Goal: Information Seeking & Learning: Learn about a topic

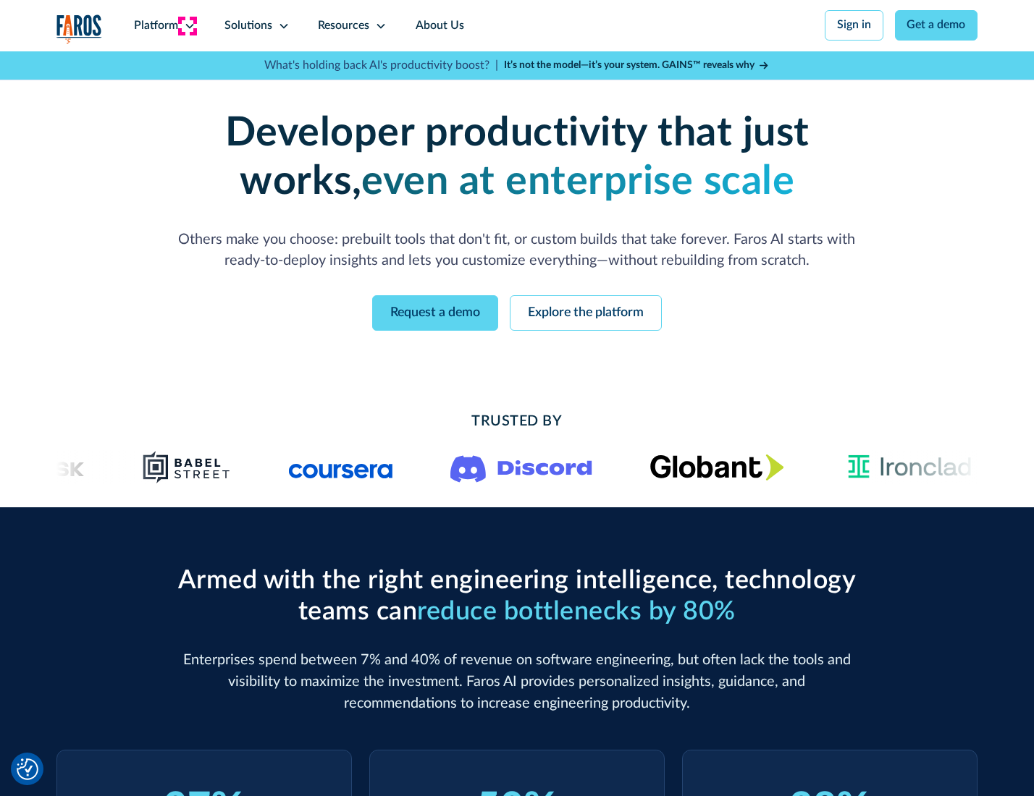
click at [187, 25] on icon at bounding box center [190, 26] width 12 height 12
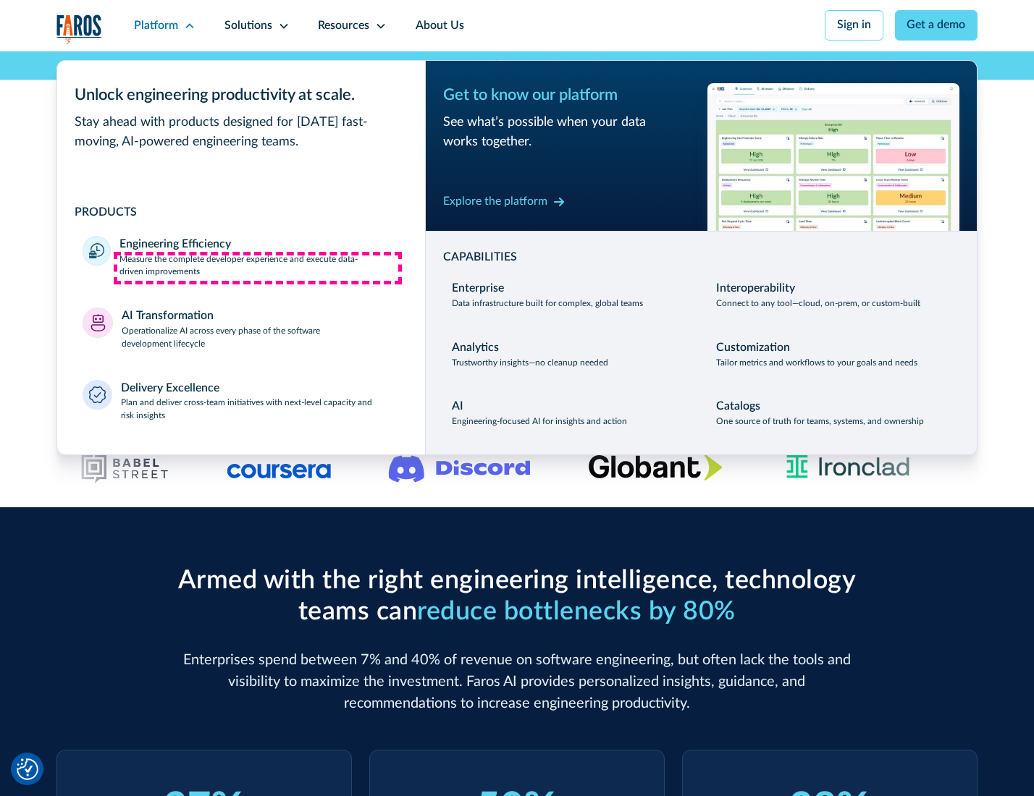
click at [258, 268] on p "Measure the complete developer experience and execute data-driven improvements" at bounding box center [258, 266] width 279 height 26
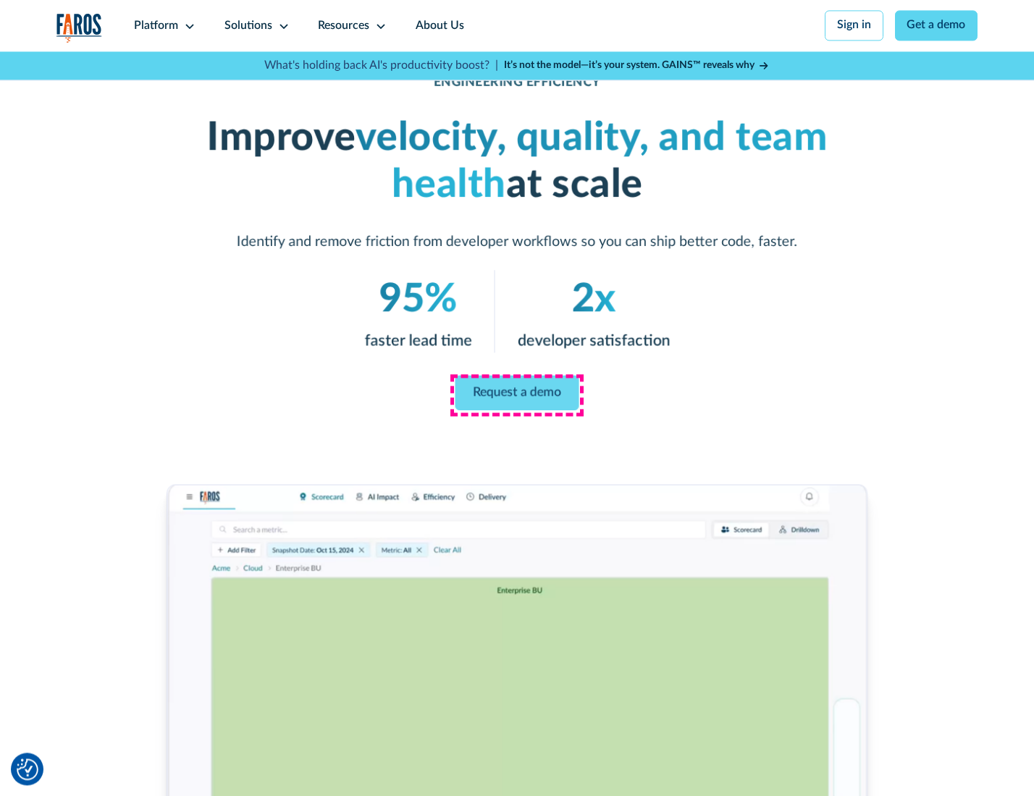
click at [516, 394] on link "Request a demo" at bounding box center [517, 393] width 124 height 35
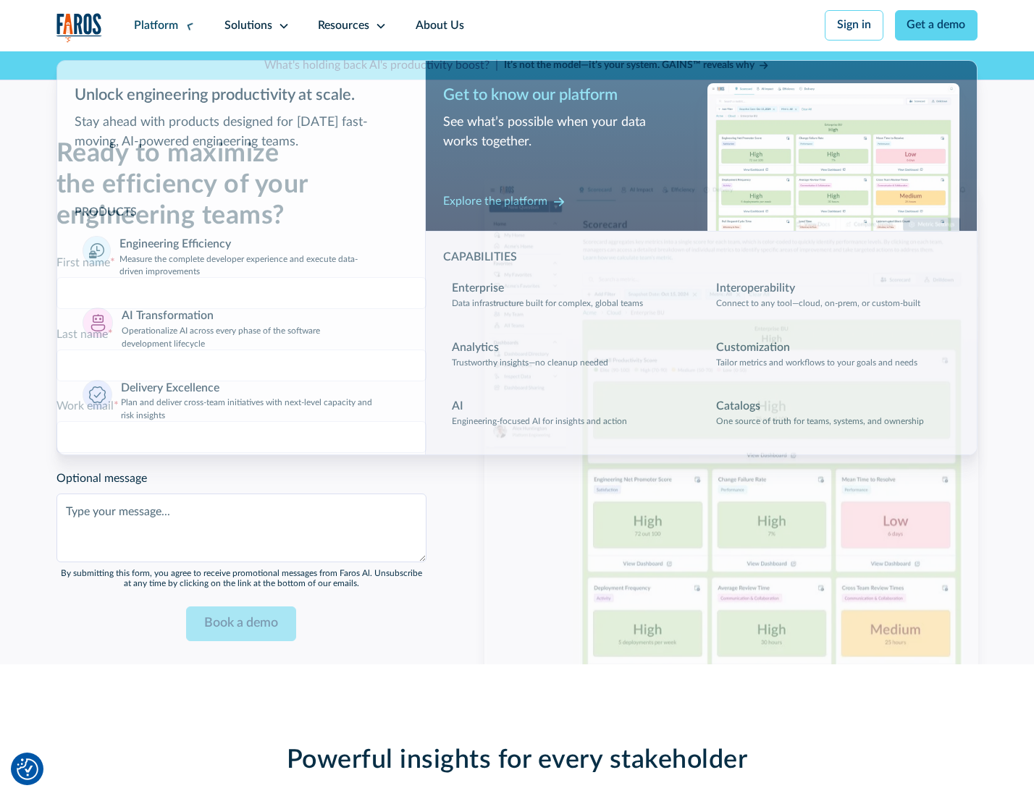
scroll to position [3151, 0]
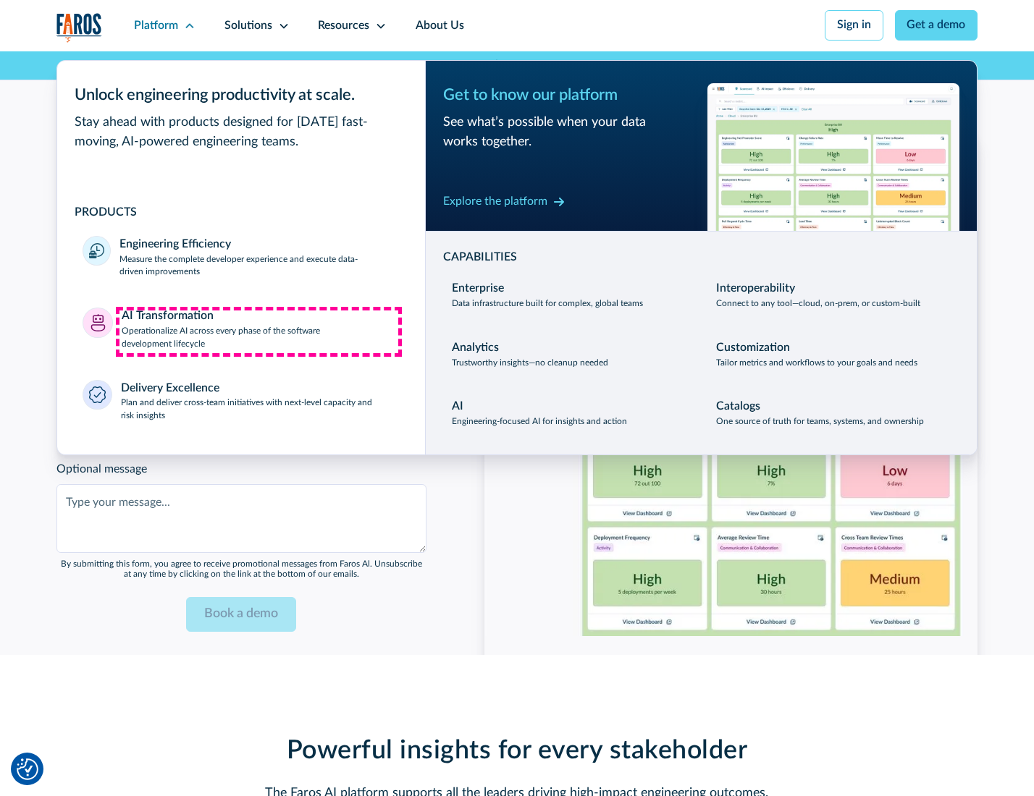
click at [258, 332] on p "Operationalize AI across every phase of the software development lifecycle" at bounding box center [261, 338] width 278 height 26
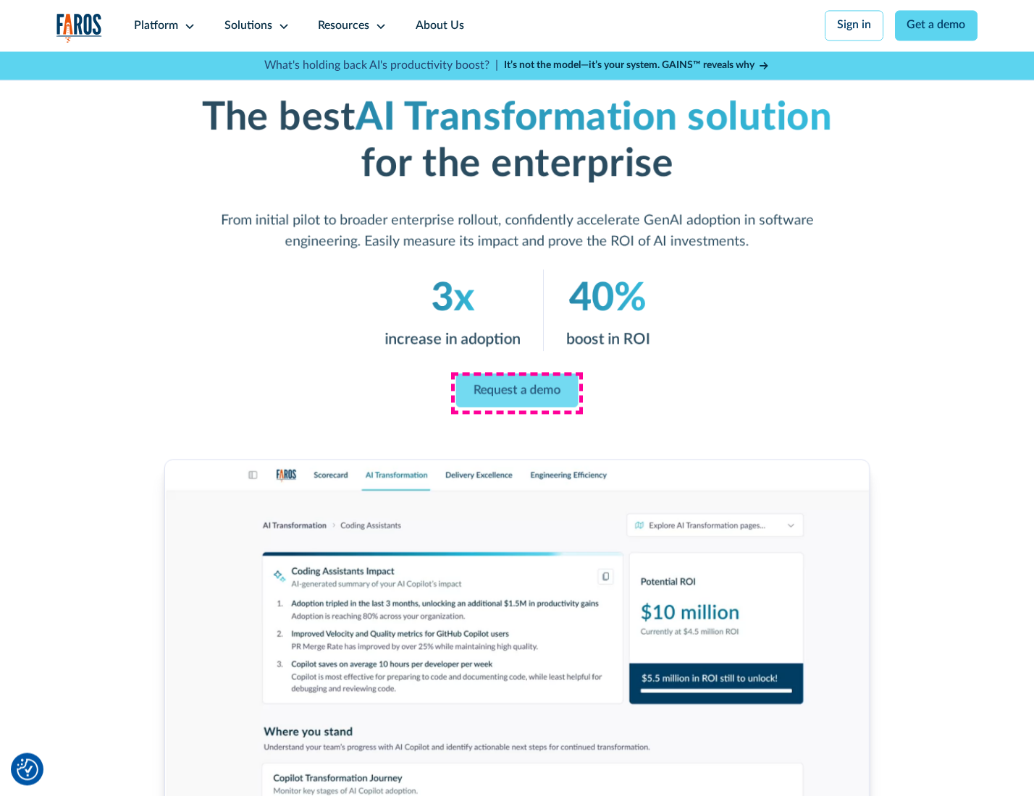
click at [516, 393] on link "Request a demo" at bounding box center [517, 391] width 122 height 34
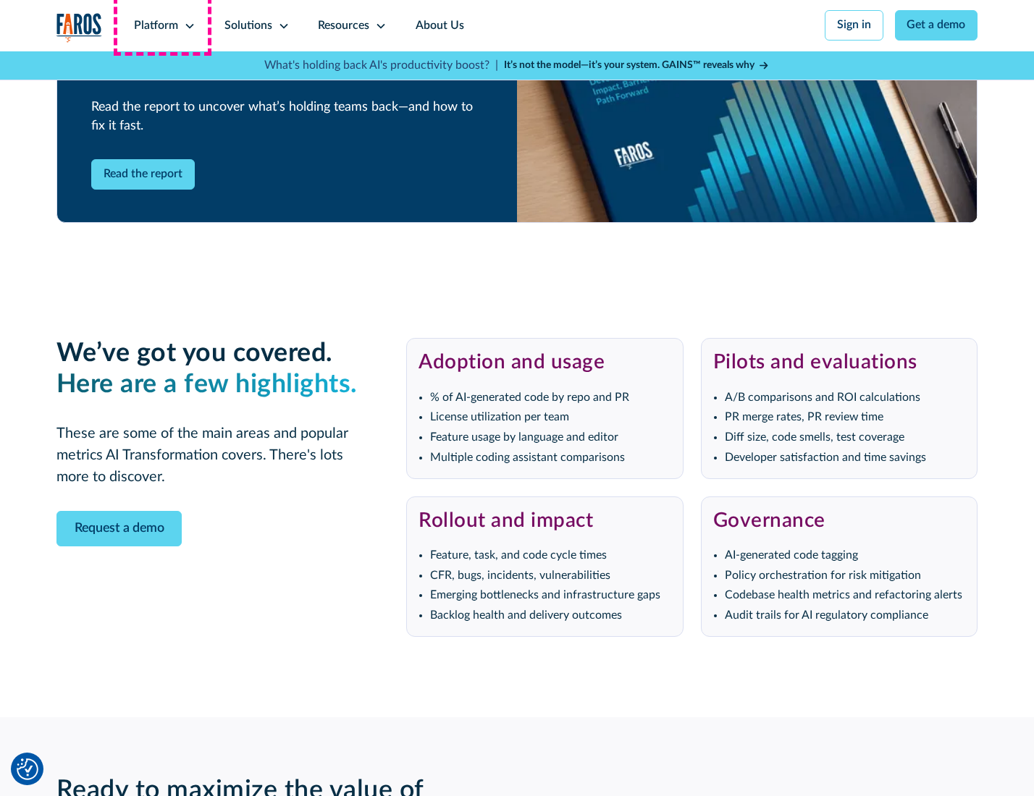
click at [162, 25] on div "Platform" at bounding box center [156, 25] width 44 height 17
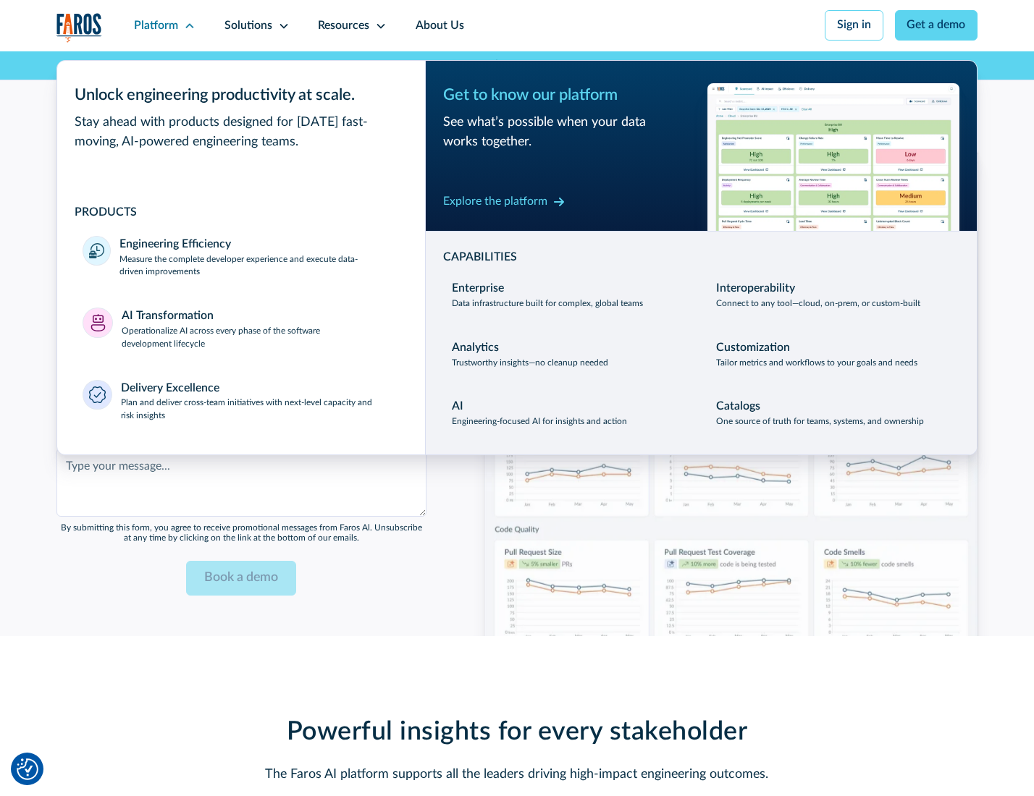
scroll to position [3500, 0]
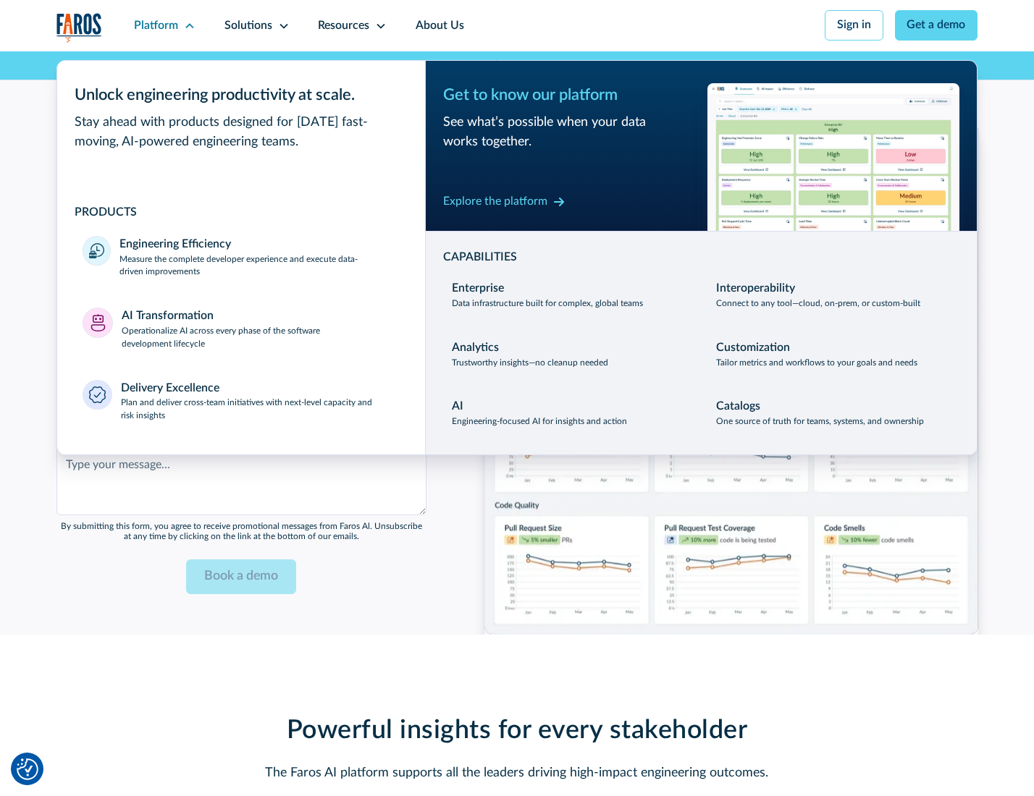
click at [494, 203] on div "Explore the platform" at bounding box center [495, 201] width 104 height 17
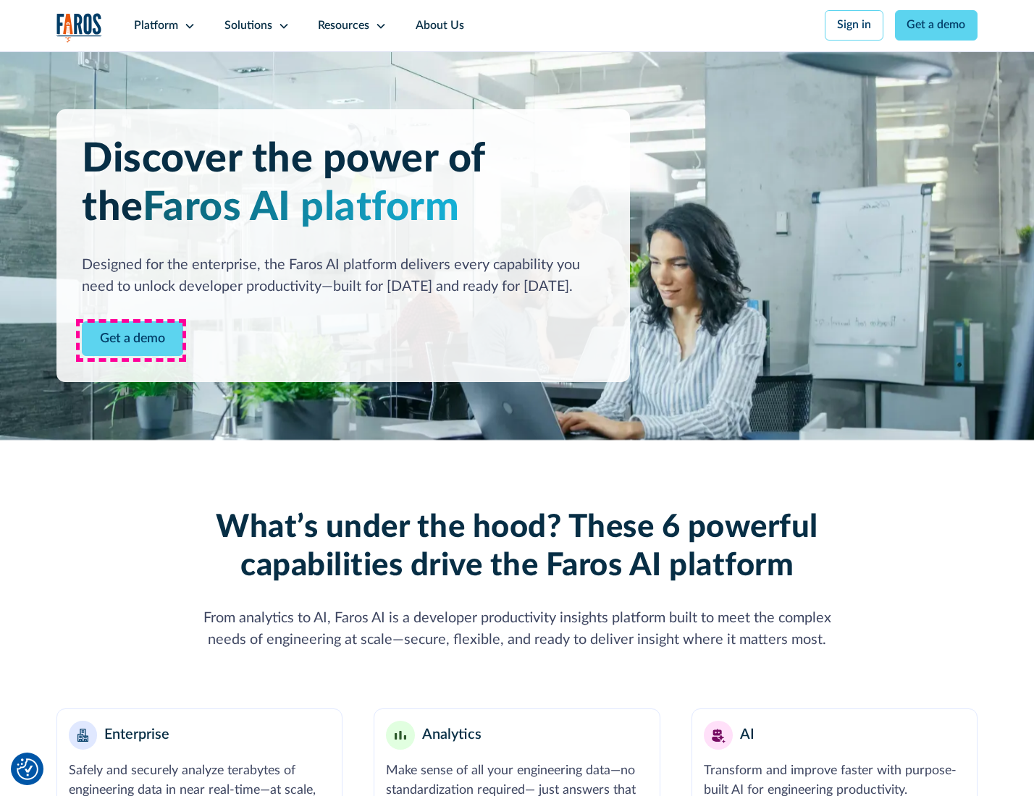
click at [131, 340] on link "Get a demo" at bounding box center [132, 338] width 101 height 35
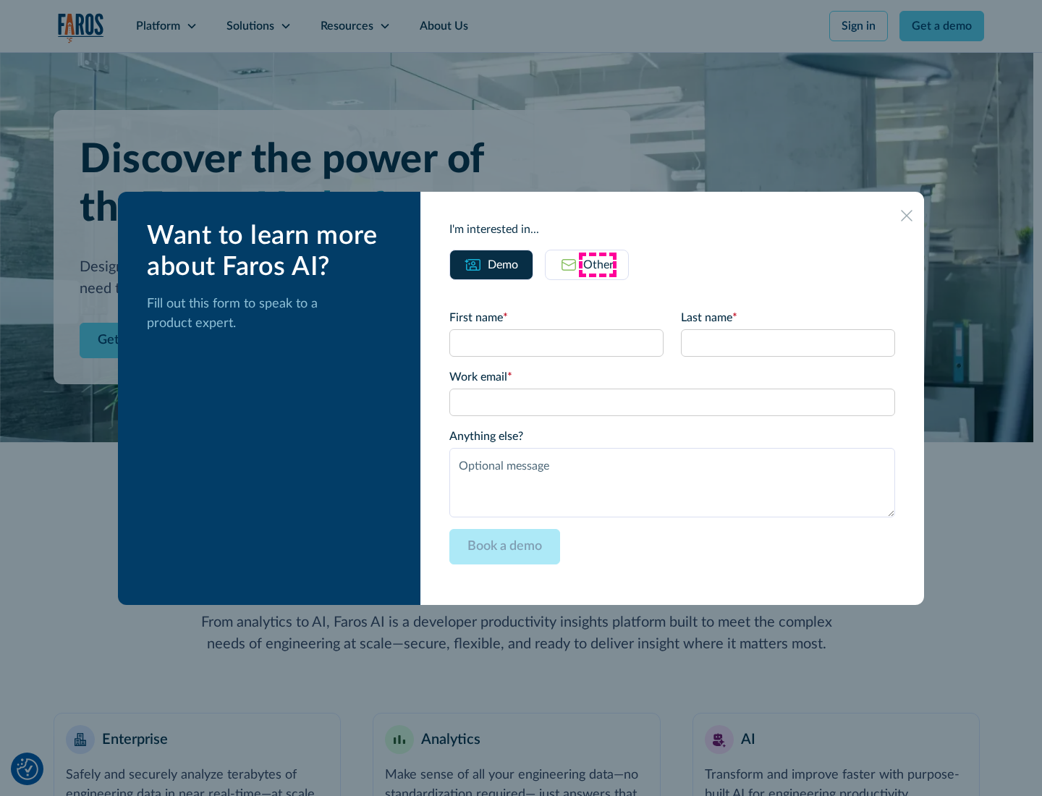
click at [598, 264] on div "Other" at bounding box center [598, 264] width 30 height 17
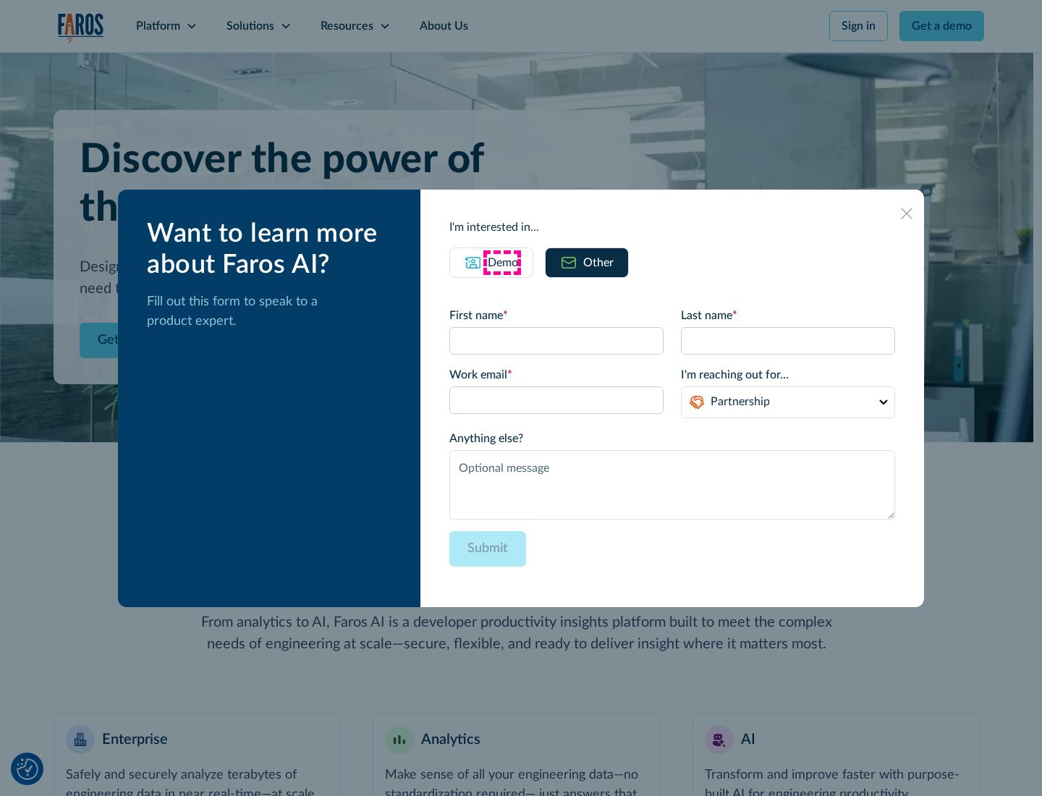
click at [502, 262] on div "Demo" at bounding box center [503, 262] width 30 height 17
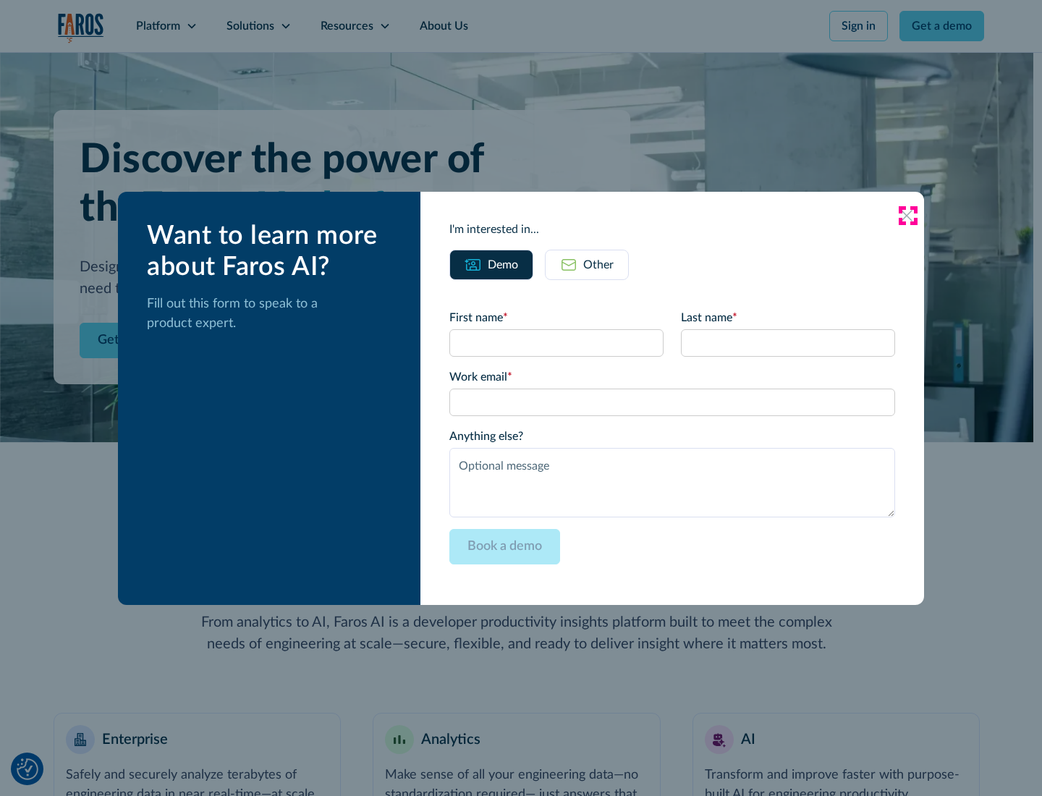
click at [908, 215] on icon at bounding box center [907, 216] width 12 height 12
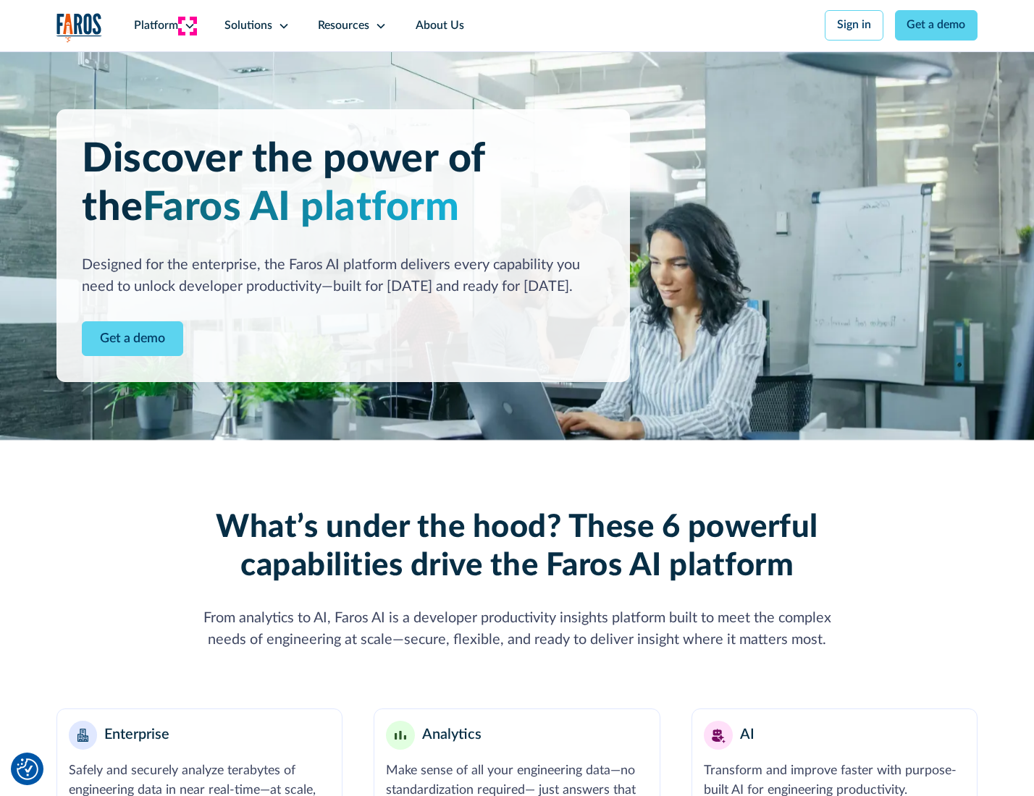
click at [187, 25] on icon at bounding box center [190, 26] width 12 height 12
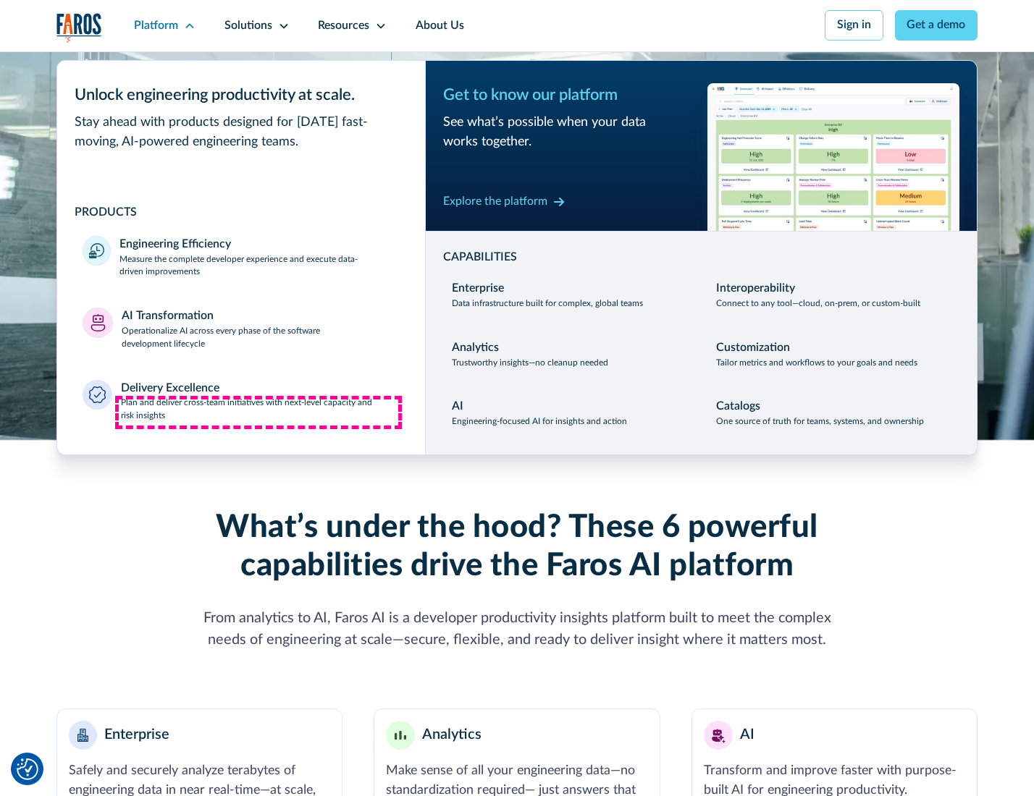
click at [258, 413] on p "Plan and deliver cross-team initiatives with next-level capacity and risk insig…" at bounding box center [260, 410] width 279 height 26
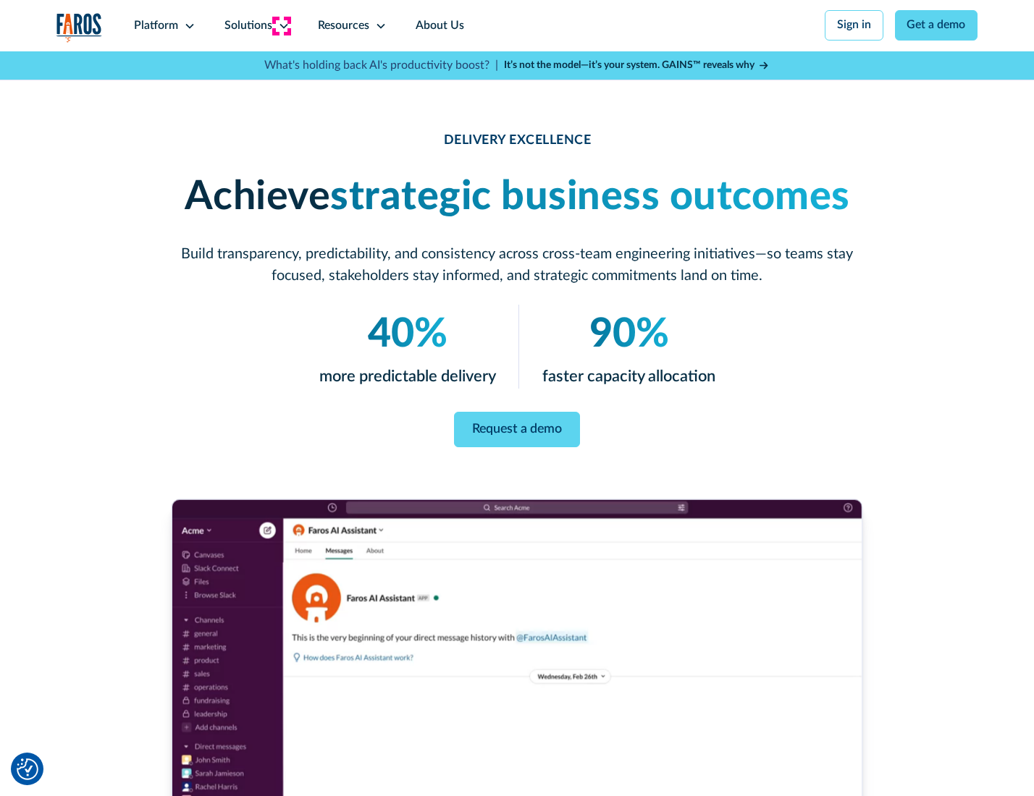
click at [281, 25] on icon at bounding box center [284, 26] width 12 height 12
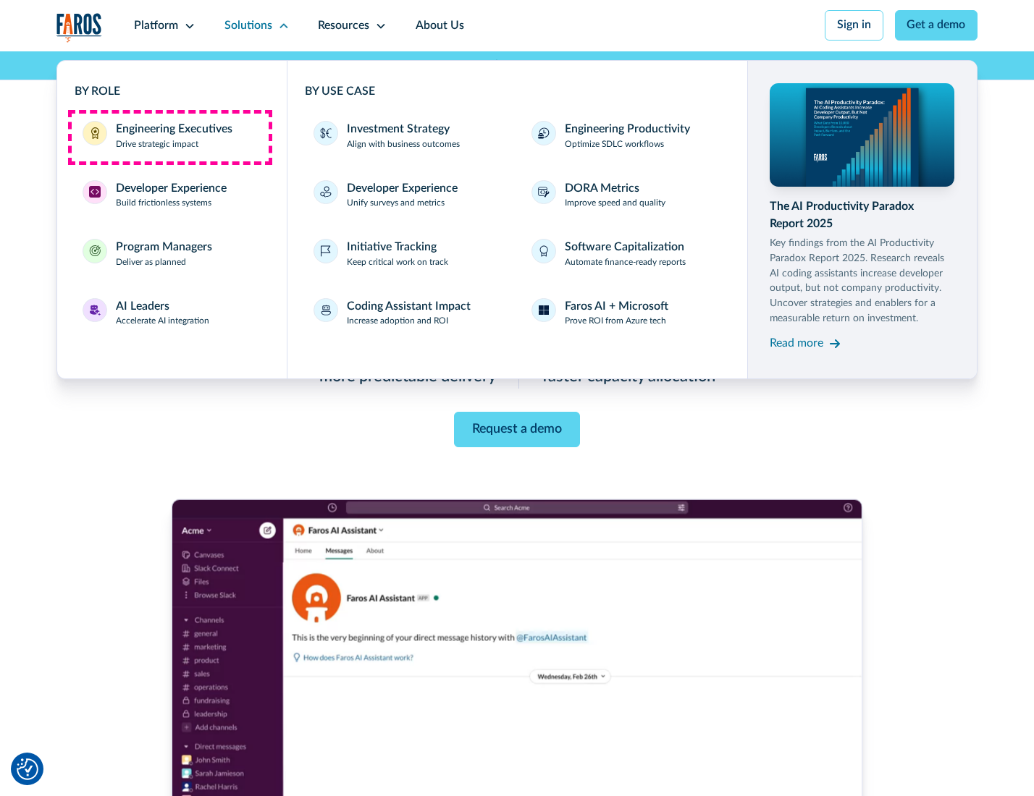
click at [169, 137] on div "Engineering Executives" at bounding box center [174, 129] width 117 height 17
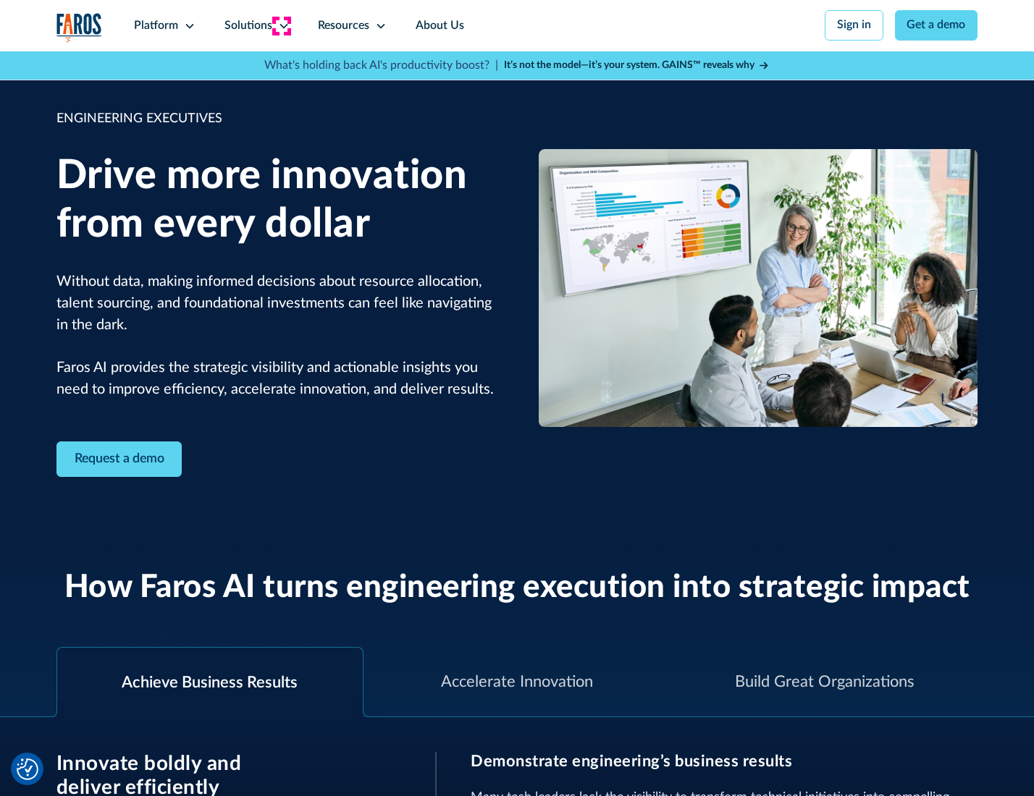
click at [281, 25] on icon at bounding box center [284, 26] width 12 height 12
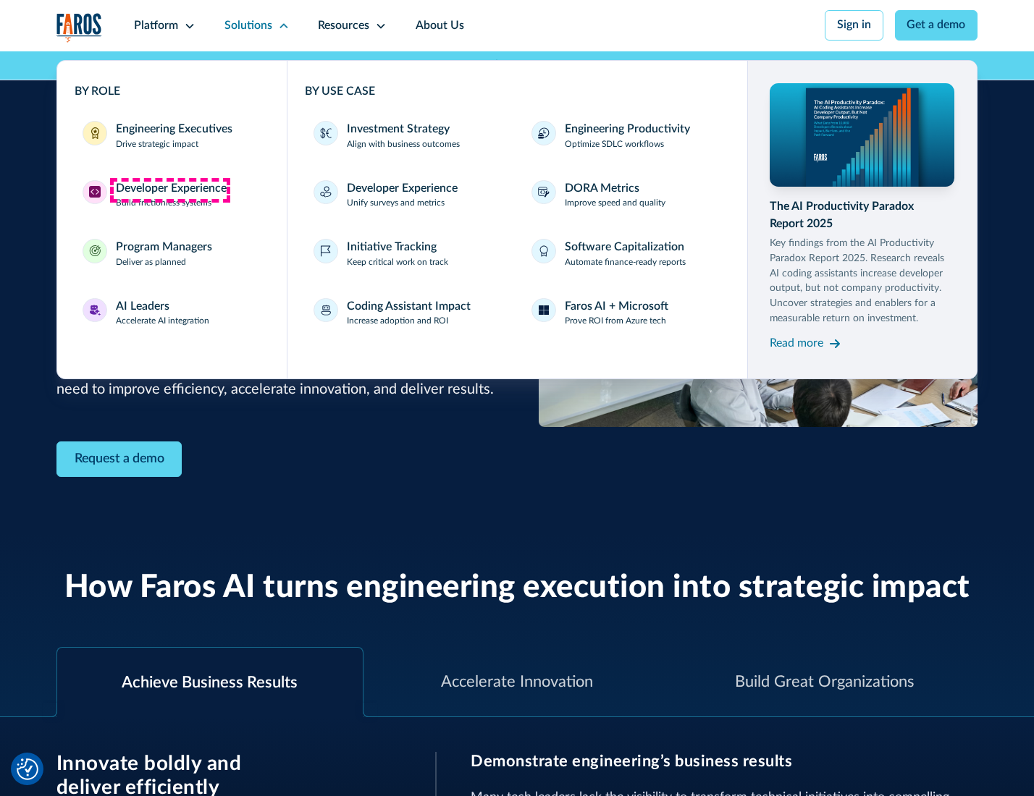
click at [169, 190] on div "Developer Experience" at bounding box center [171, 188] width 111 height 17
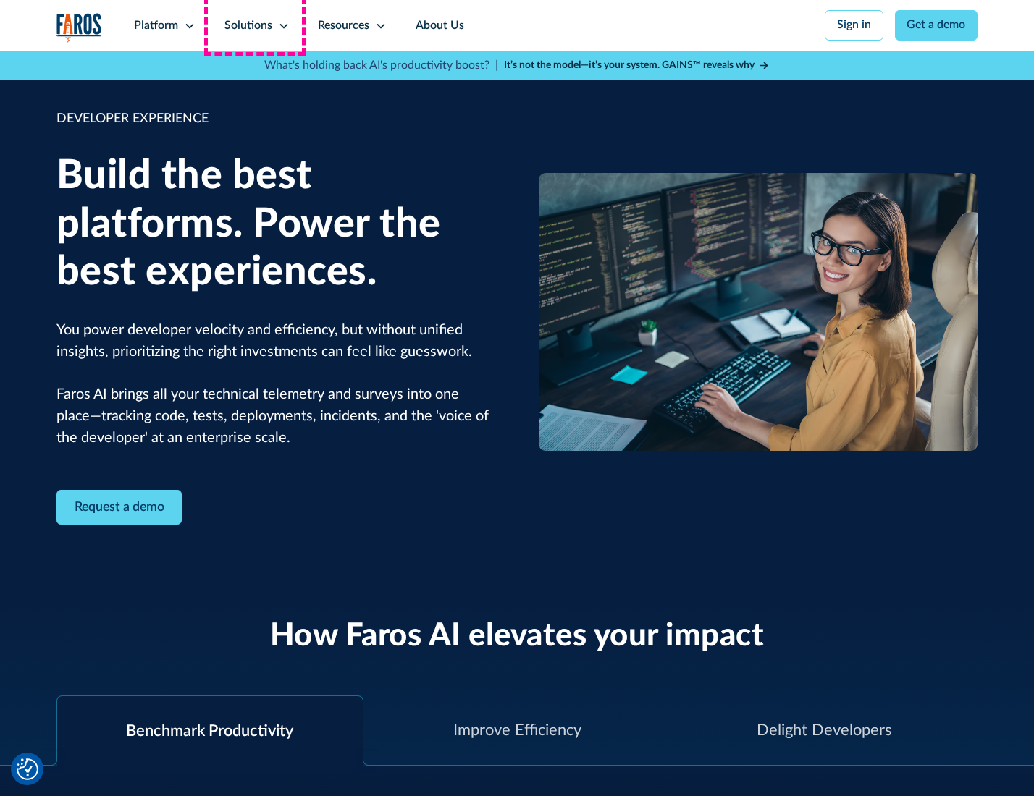
click at [255, 25] on div "Solutions" at bounding box center [248, 25] width 48 height 17
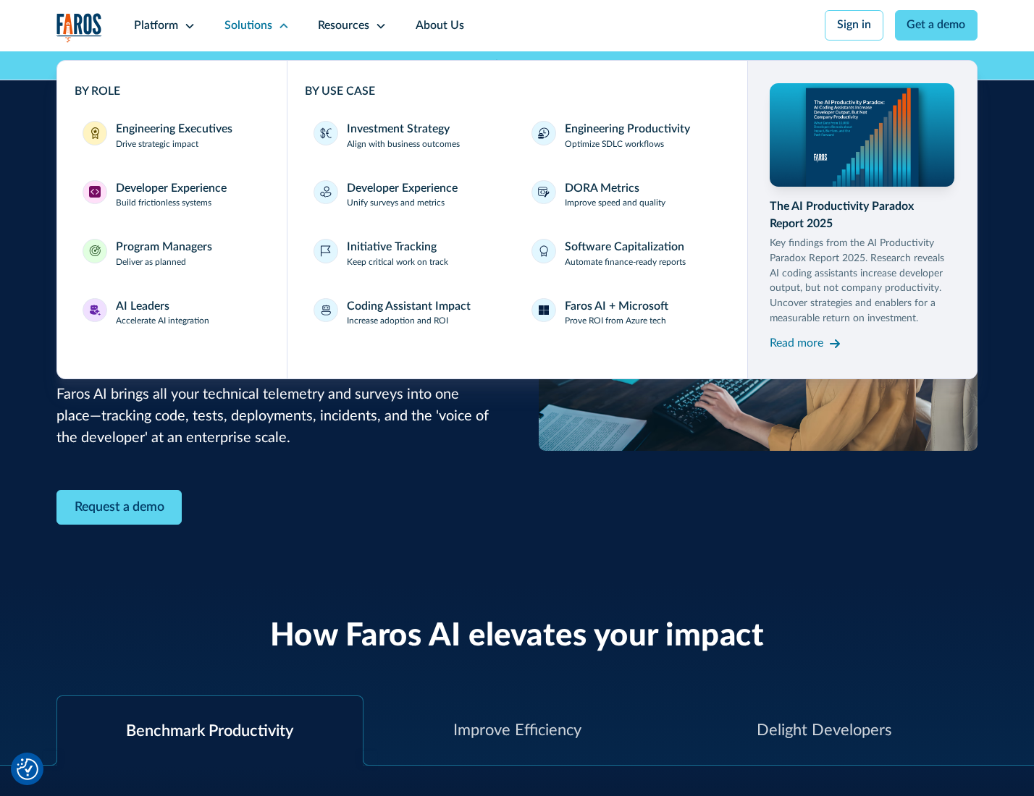
click at [161, 256] on div "Program Managers" at bounding box center [164, 247] width 96 height 17
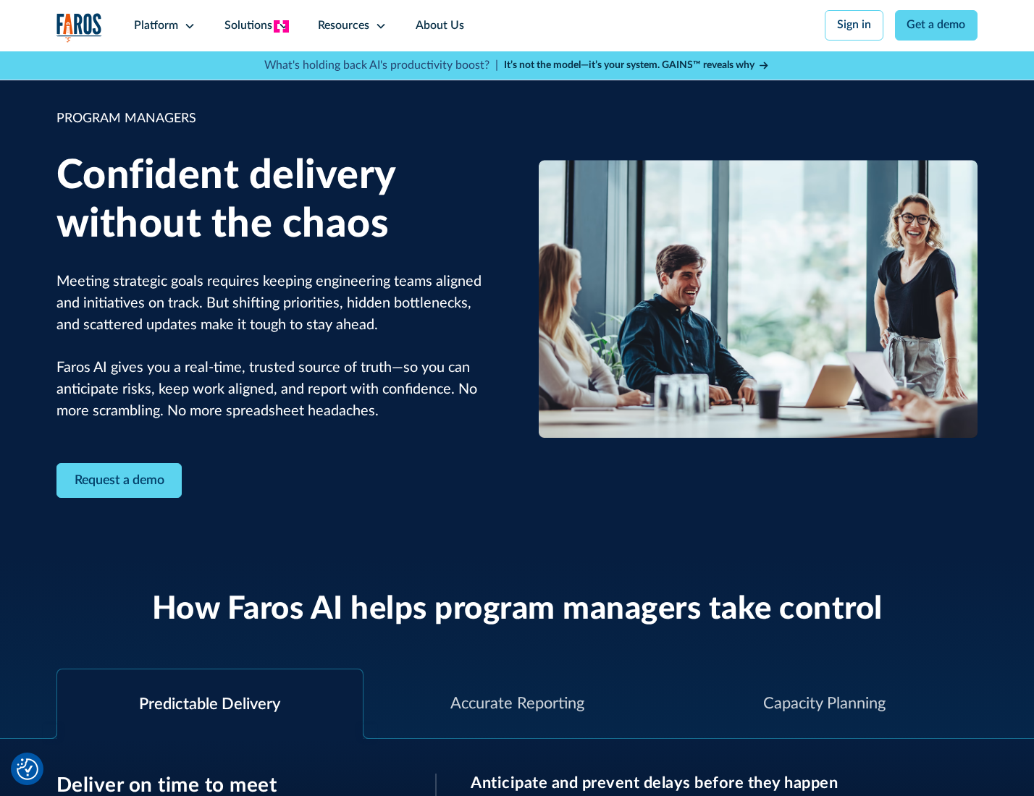
click at [281, 26] on icon at bounding box center [284, 26] width 12 height 12
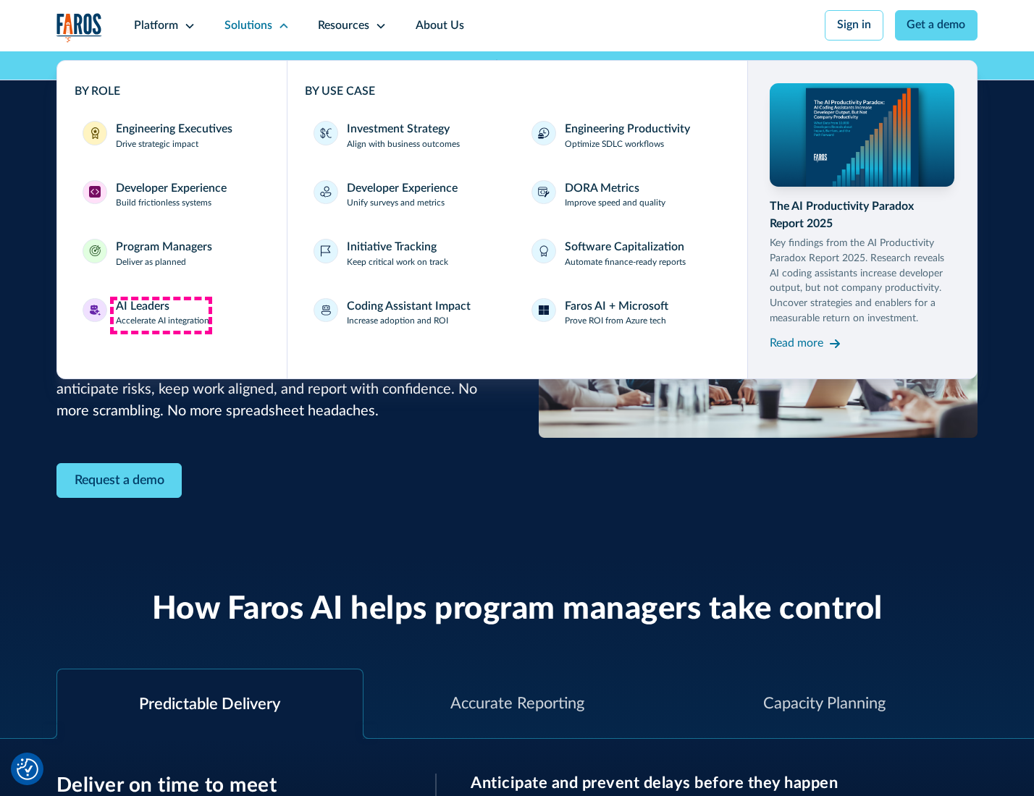
click at [161, 315] on div "AI Leaders" at bounding box center [143, 306] width 54 height 17
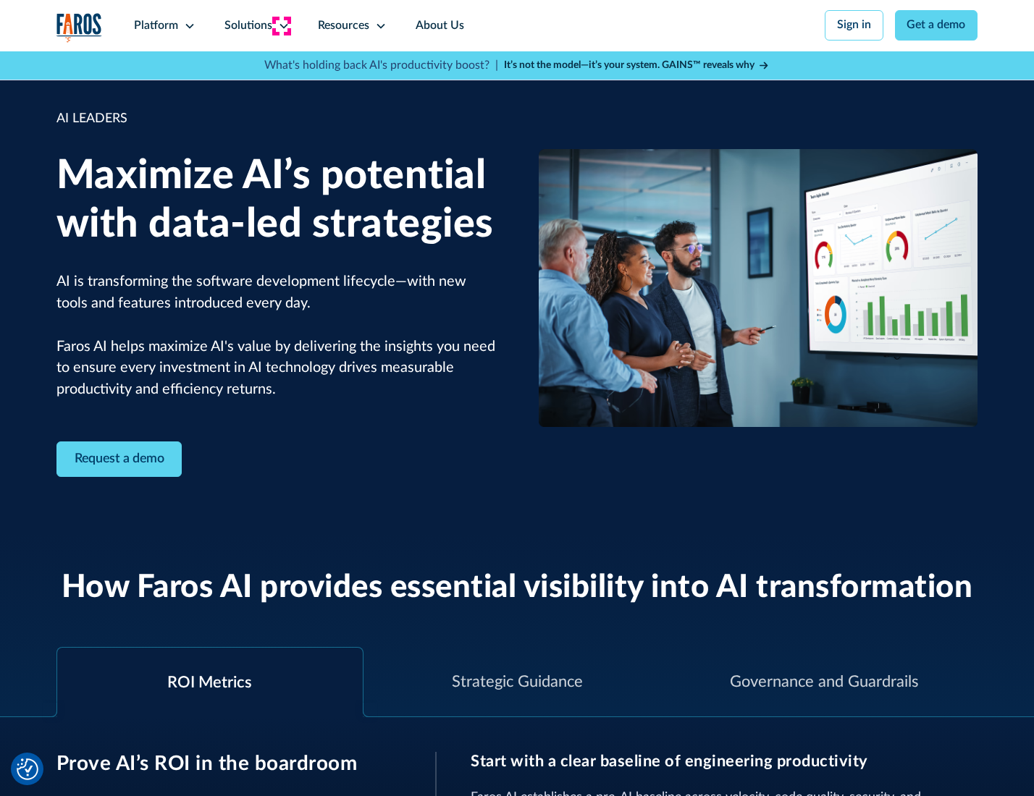
click at [281, 25] on icon at bounding box center [284, 26] width 12 height 12
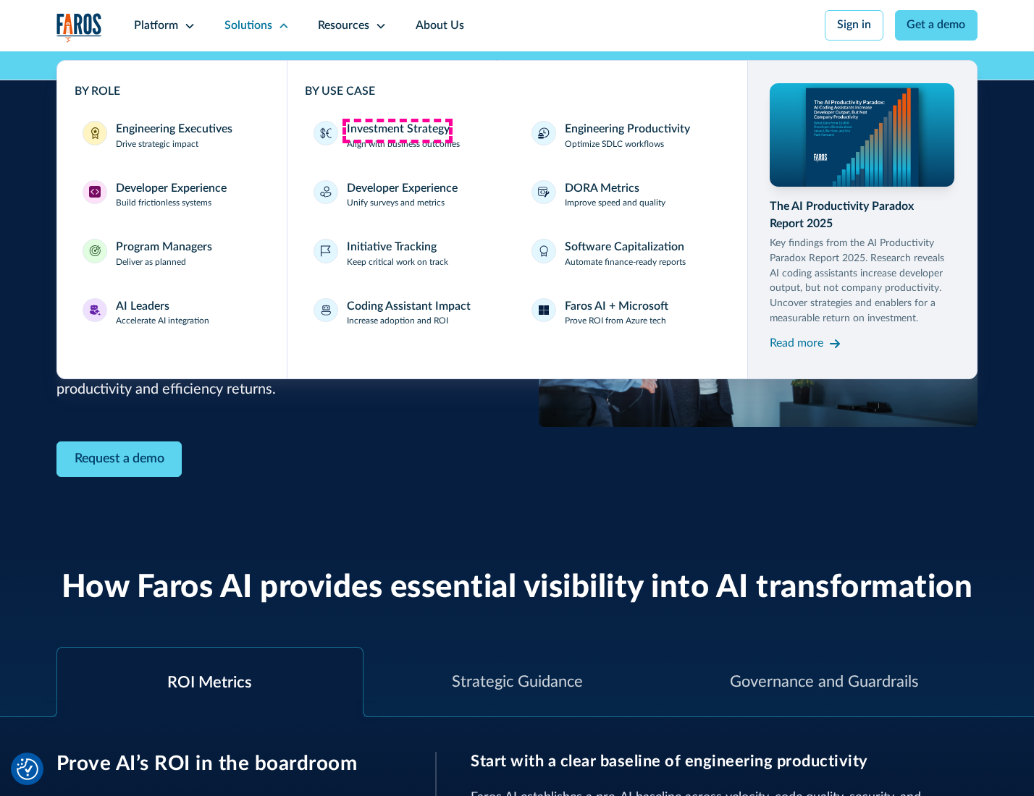
click at [397, 130] on div "Investment Strategy" at bounding box center [398, 129] width 103 height 17
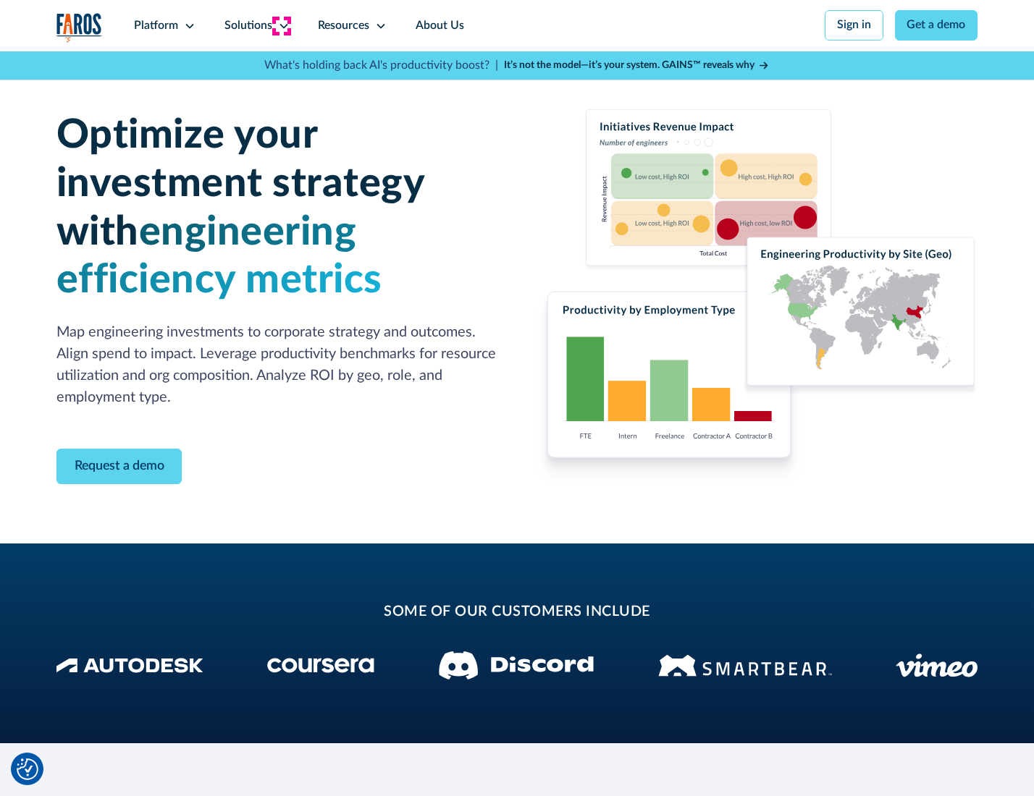
click at [281, 25] on icon at bounding box center [284, 26] width 12 height 12
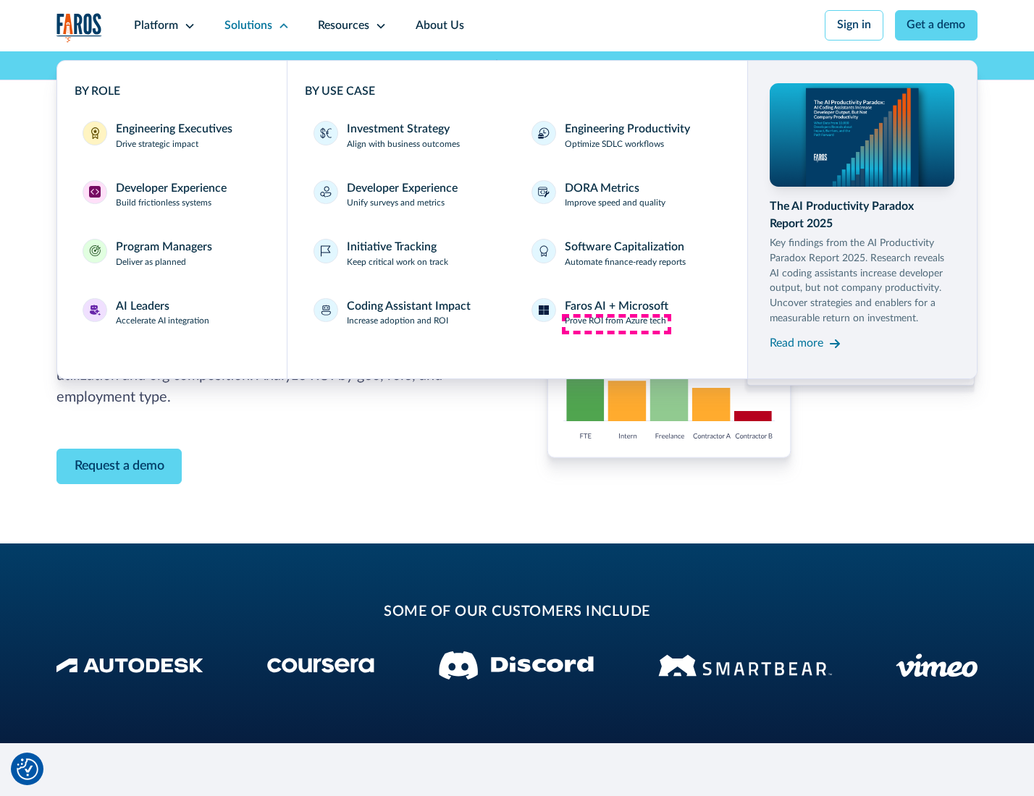
click at [616, 324] on p "Prove ROI from Azure tech" at bounding box center [615, 321] width 101 height 13
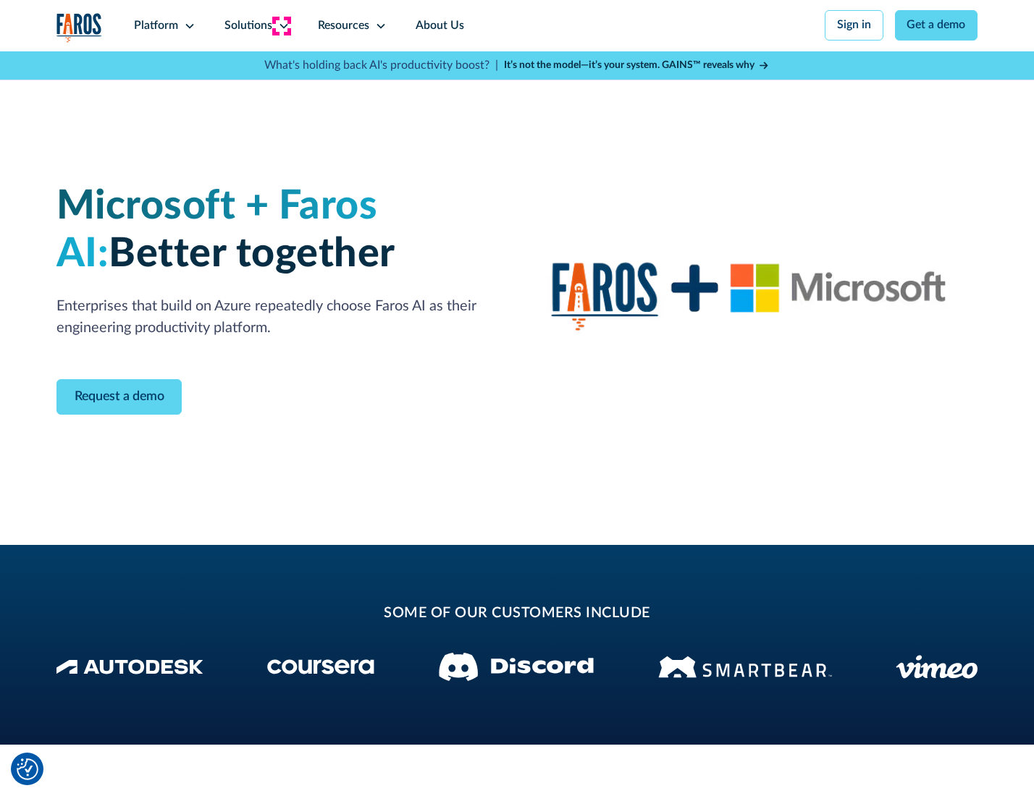
click at [281, 25] on icon at bounding box center [284, 26] width 12 height 12
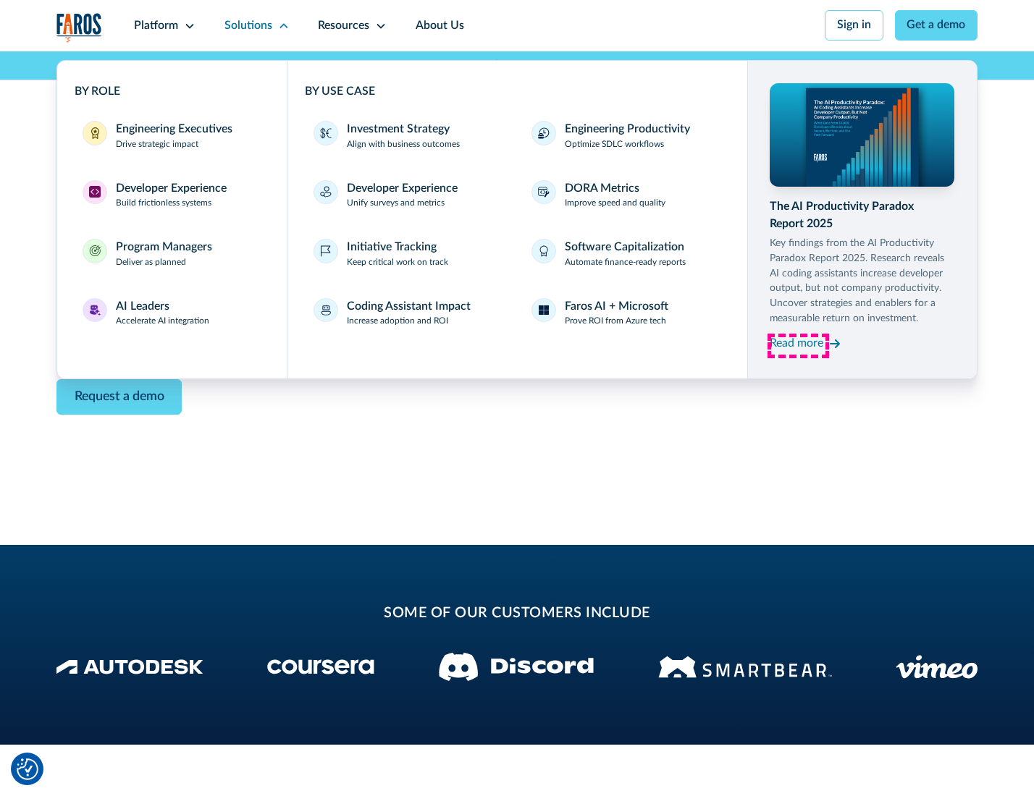
click at [798, 346] on div "Read more" at bounding box center [796, 343] width 54 height 17
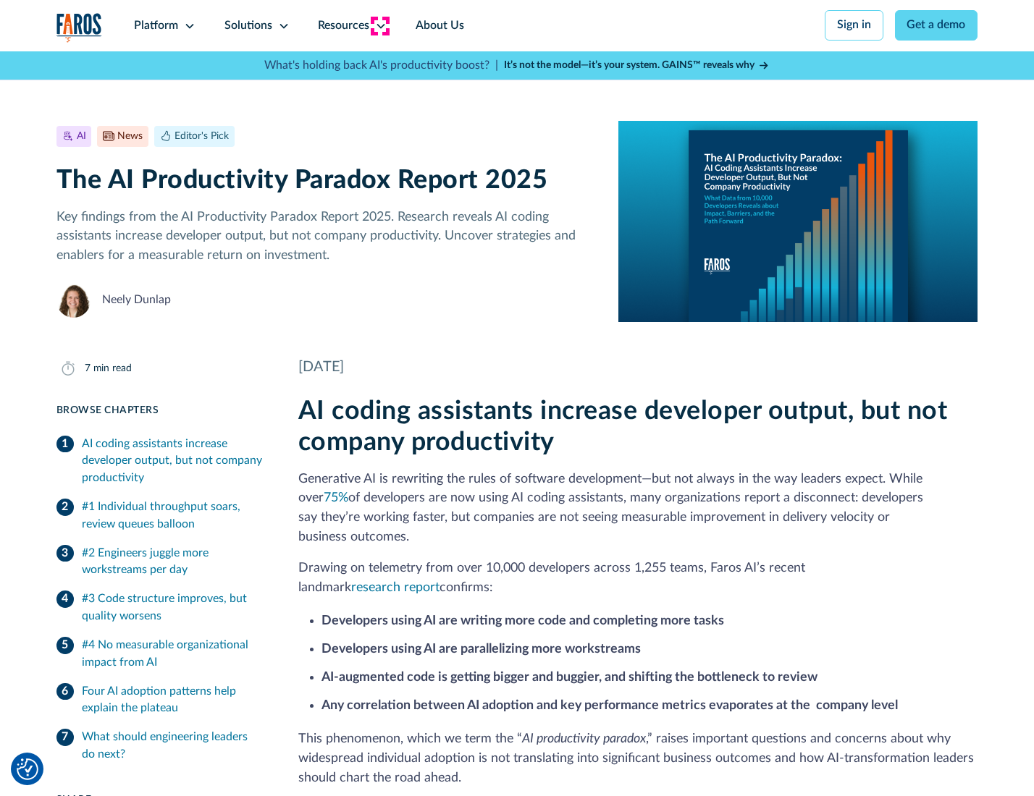
click at [379, 25] on icon at bounding box center [381, 26] width 12 height 12
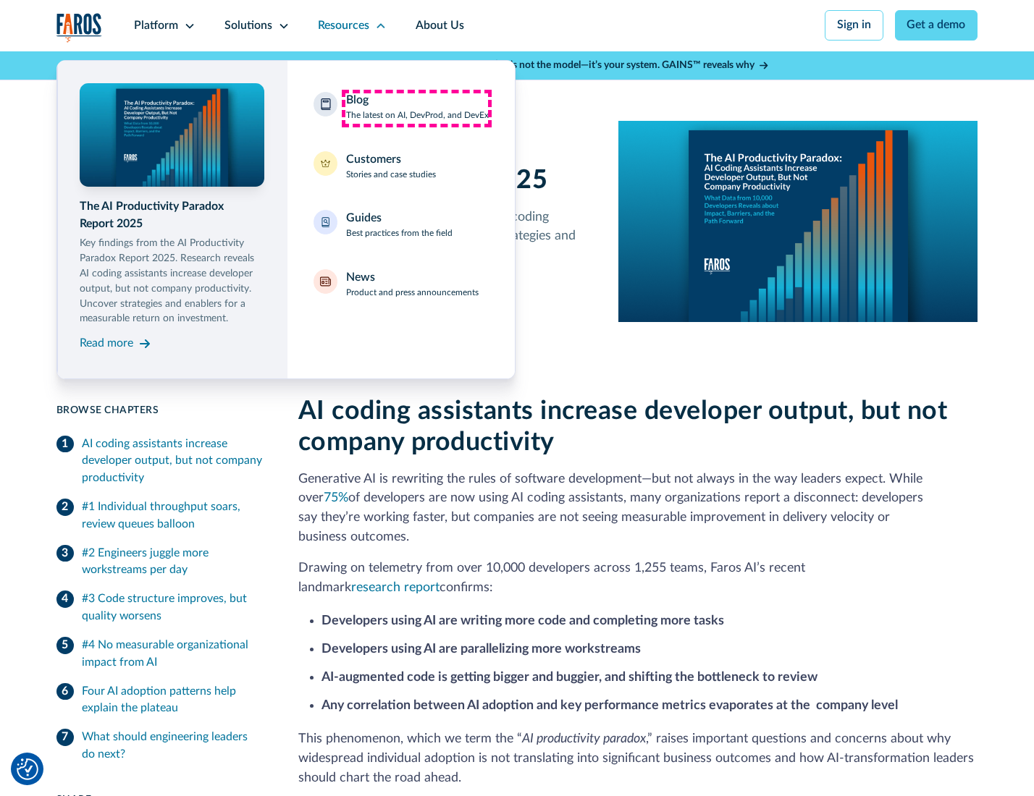
click at [416, 108] on div "Blog The latest on AI, DevProd, and DevEx" at bounding box center [417, 107] width 143 height 30
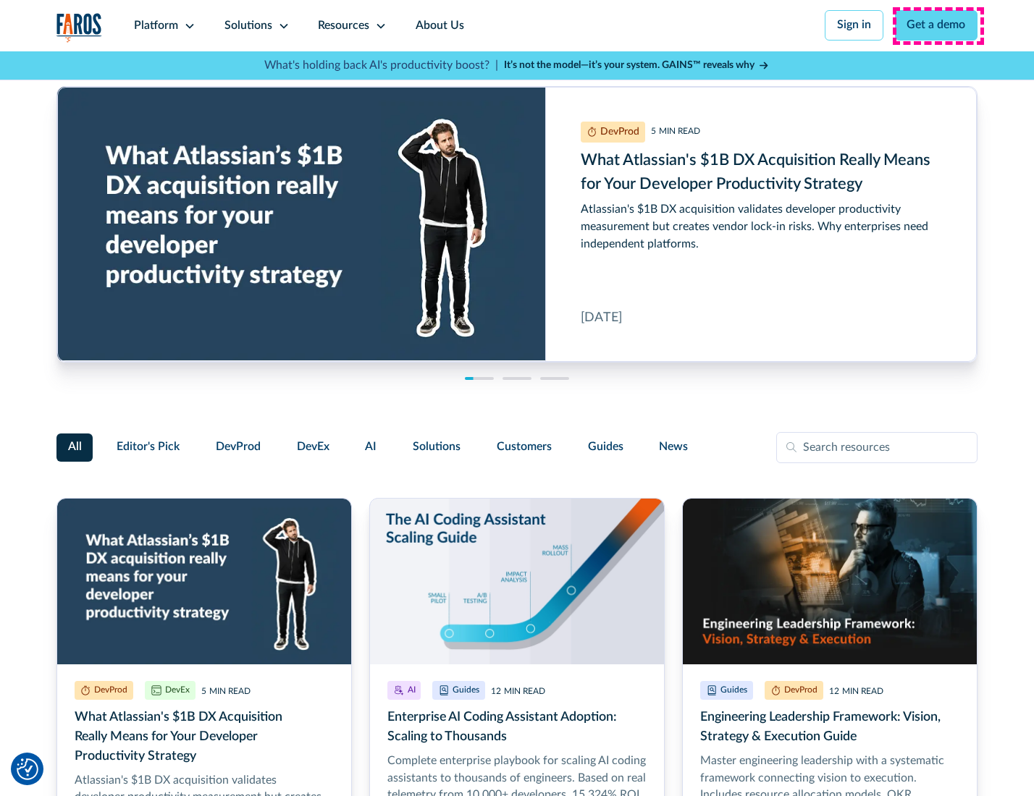
click at [937, 25] on link "Get a demo" at bounding box center [936, 25] width 83 height 30
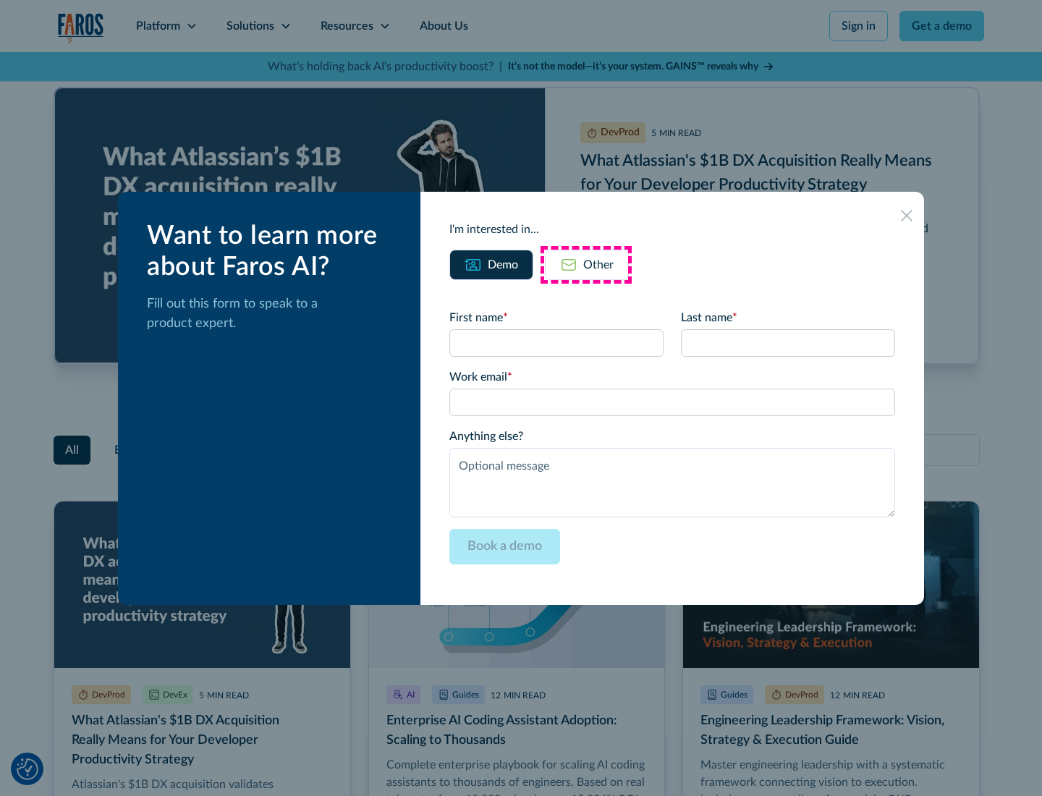
click at [586, 264] on div "Other" at bounding box center [598, 264] width 30 height 17
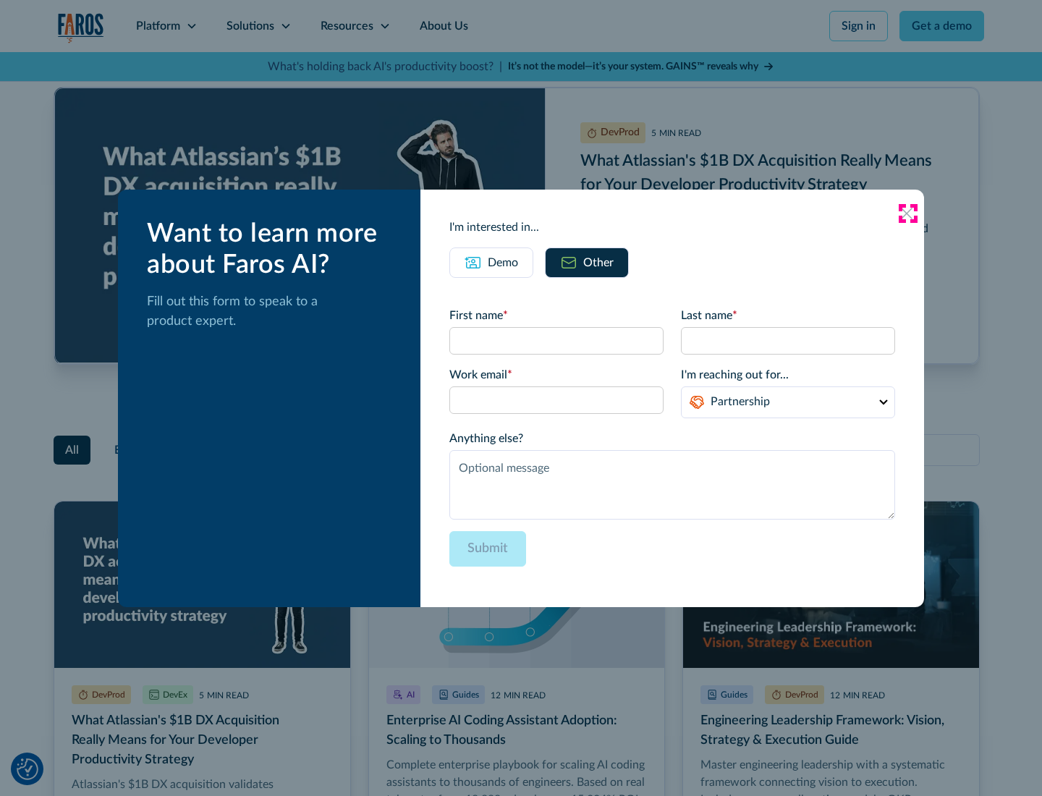
click at [908, 213] on icon at bounding box center [907, 214] width 12 height 12
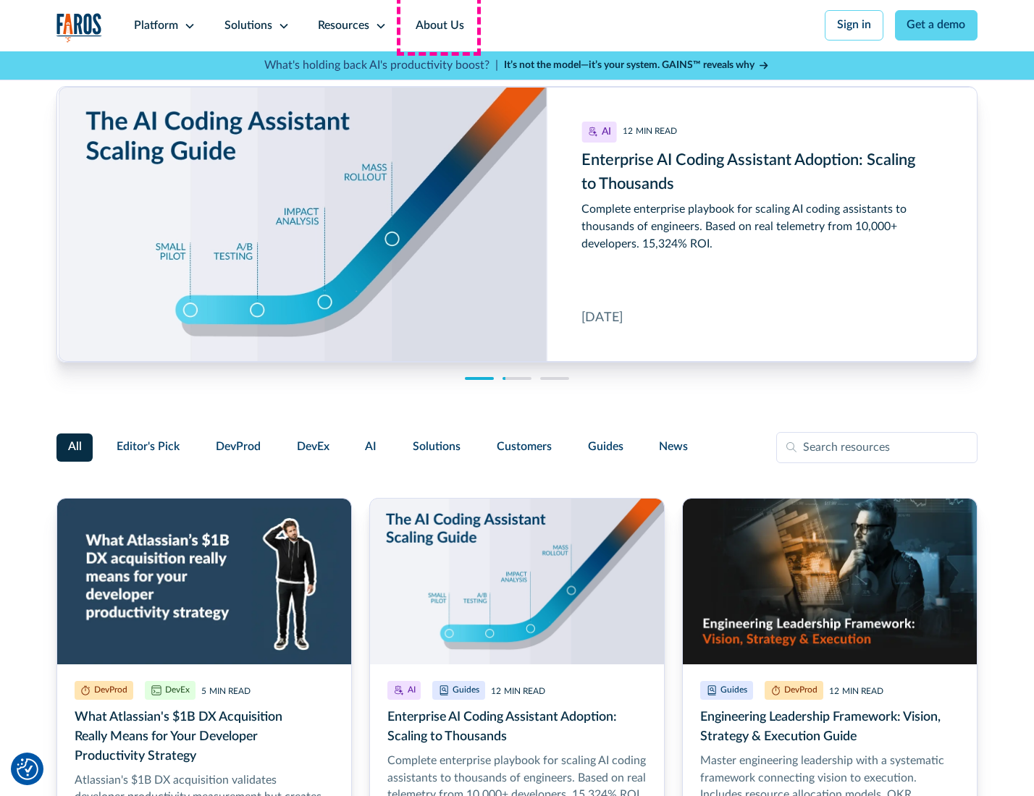
click at [438, 25] on link "About Us" at bounding box center [439, 25] width 77 height 51
